Goal: Find specific page/section

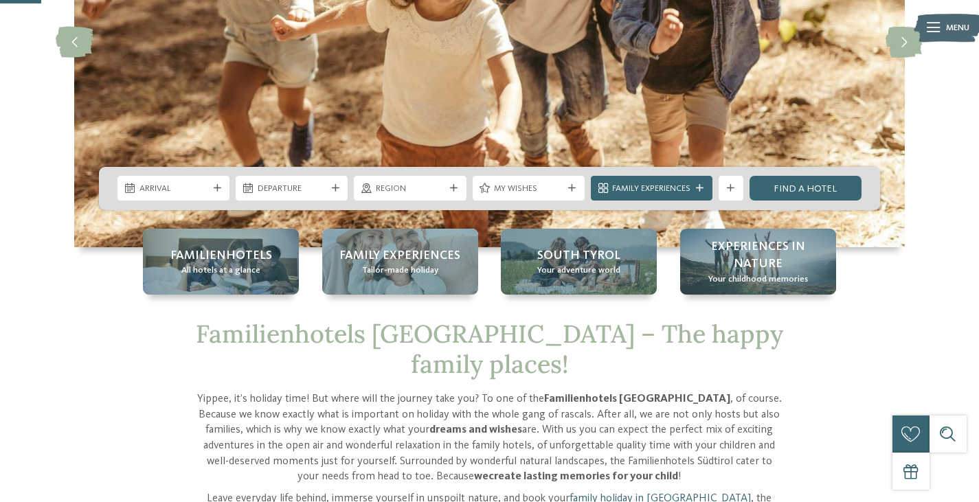
scroll to position [247, 0]
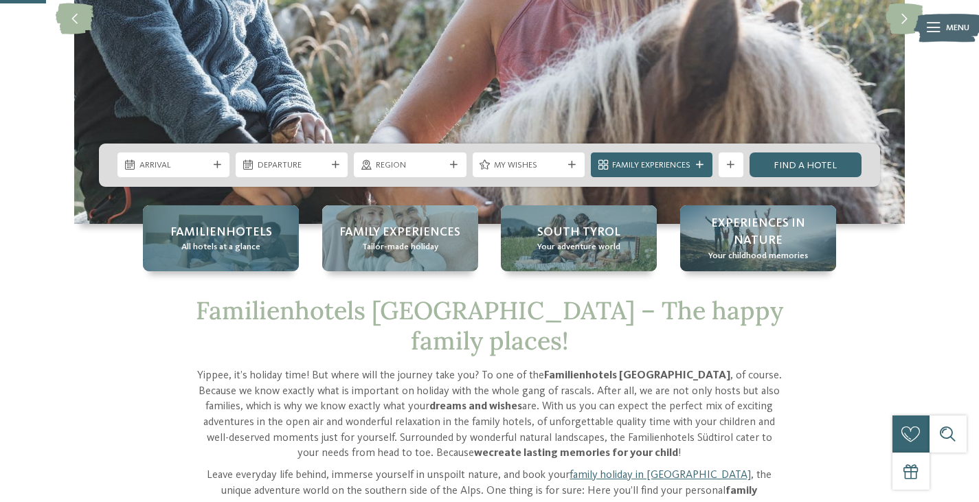
click at [269, 243] on div "Familienhotels All hotels at a glance" at bounding box center [221, 238] width 156 height 66
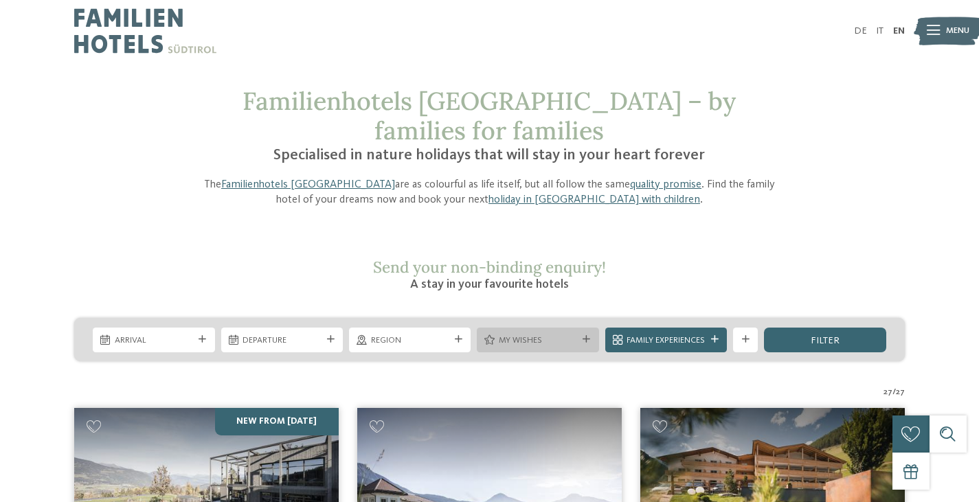
click at [544, 335] on span "My wishes" at bounding box center [538, 341] width 78 height 12
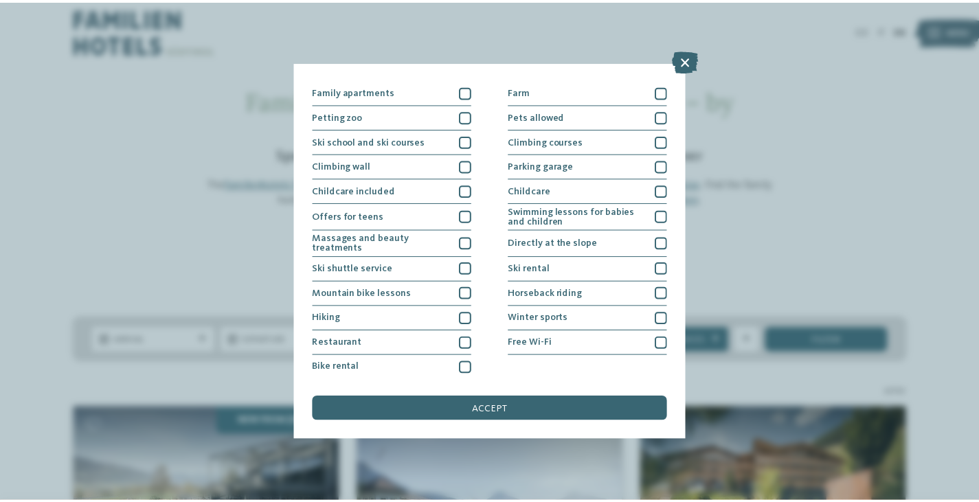
scroll to position [146, 0]
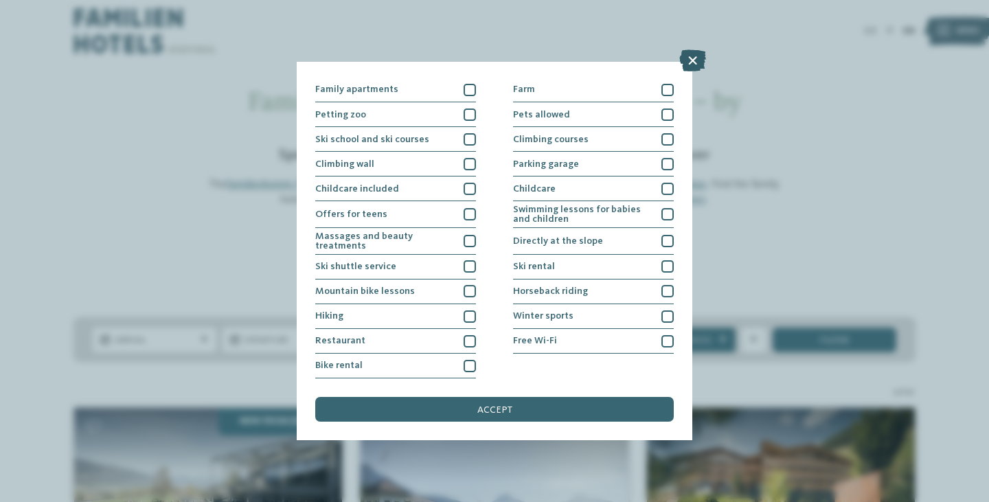
click at [695, 58] on icon at bounding box center [692, 60] width 27 height 22
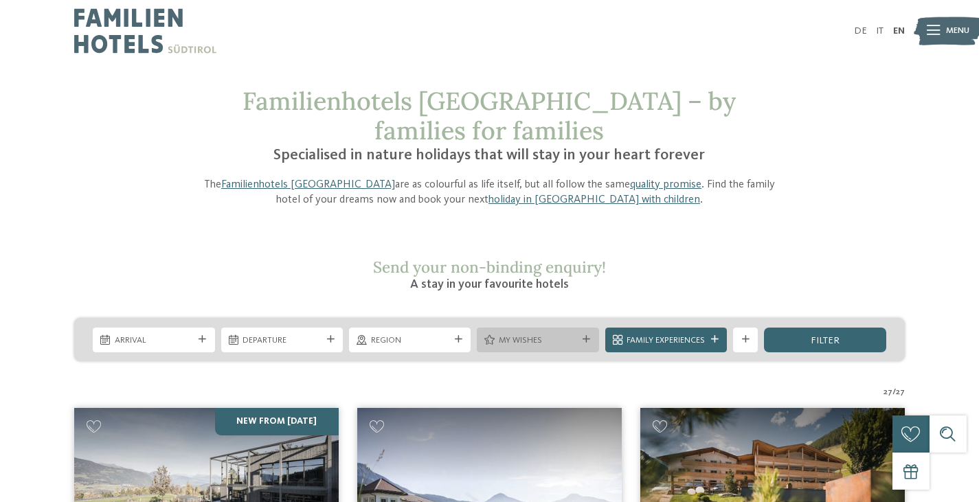
click at [522, 335] on span "My wishes" at bounding box center [538, 341] width 78 height 12
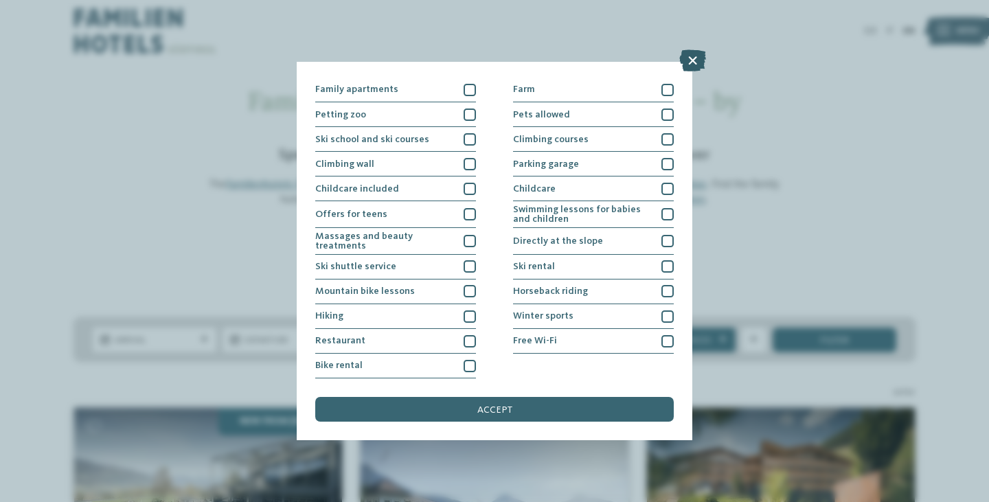
click at [695, 52] on icon at bounding box center [692, 60] width 27 height 22
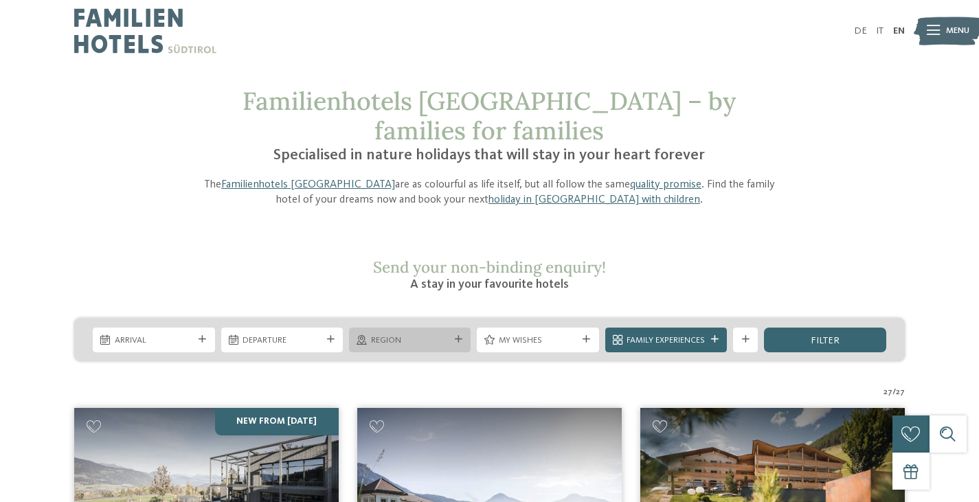
click at [386, 328] on div "Region" at bounding box center [410, 340] width 122 height 25
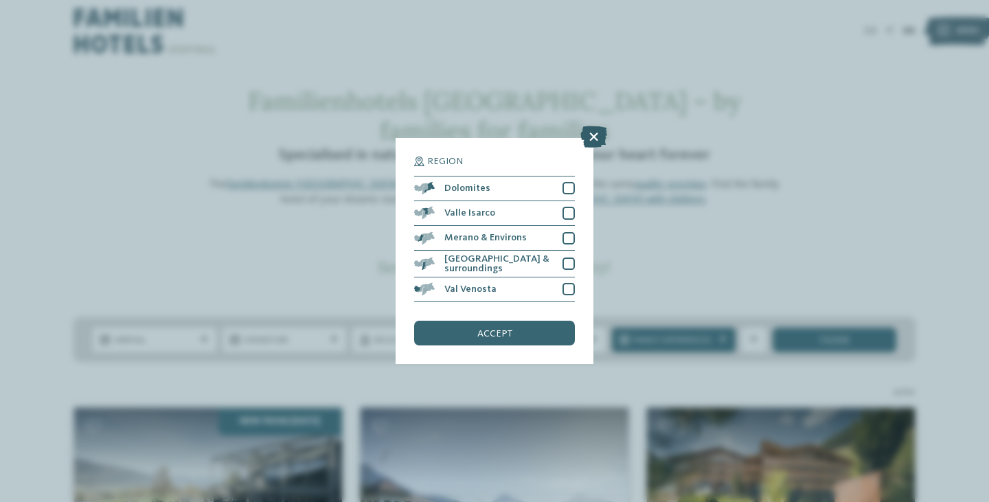
click at [591, 130] on icon at bounding box center [594, 137] width 27 height 22
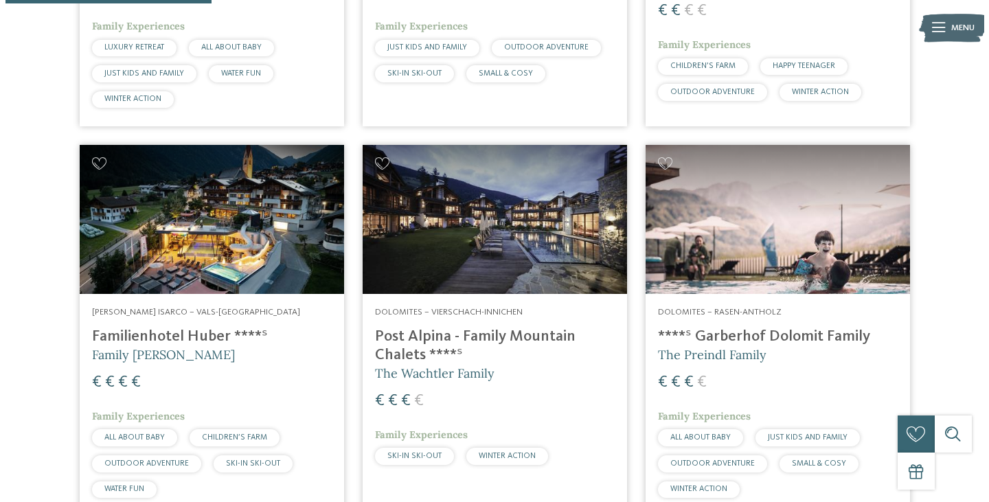
scroll to position [613, 0]
